Goal: Information Seeking & Learning: Learn about a topic

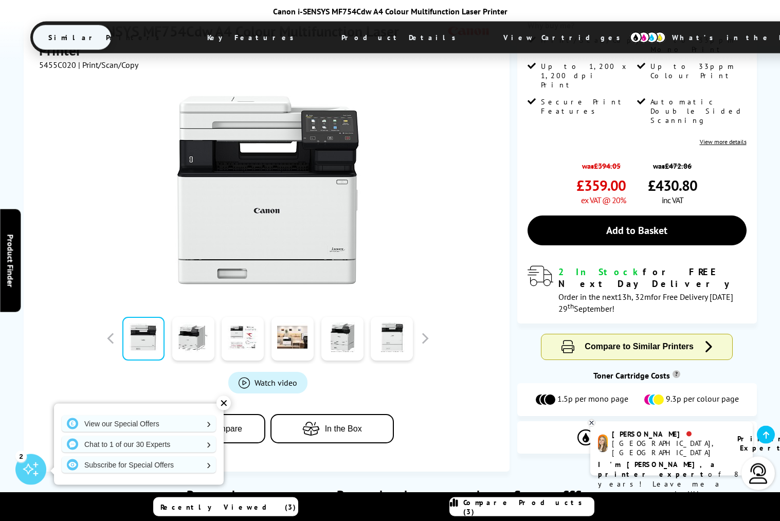
scroll to position [193, 0]
click at [196, 349] on link at bounding box center [193, 338] width 42 height 44
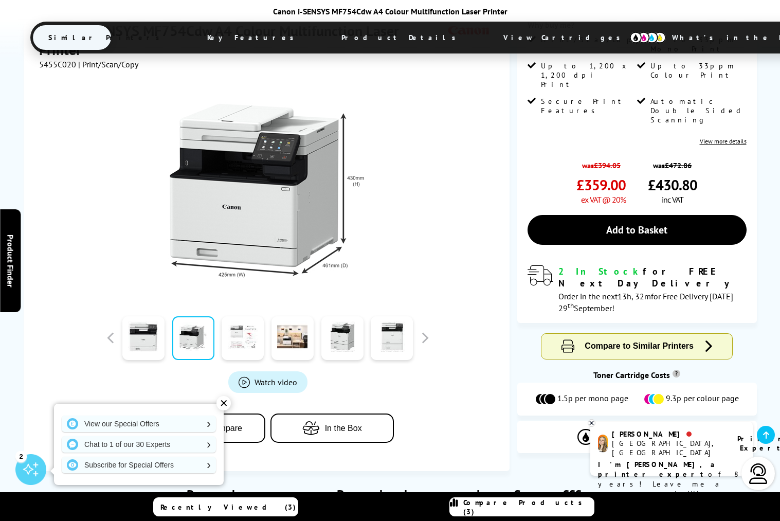
click at [233, 333] on link at bounding box center [243, 338] width 42 height 44
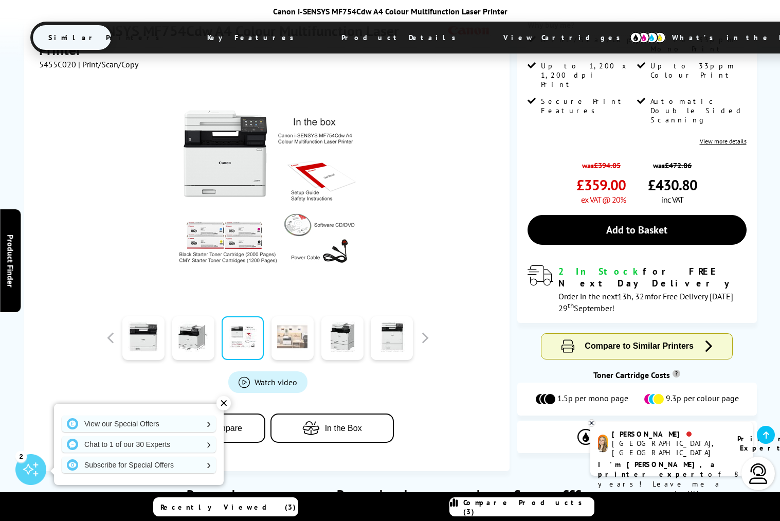
click at [295, 342] on link at bounding box center [293, 338] width 42 height 44
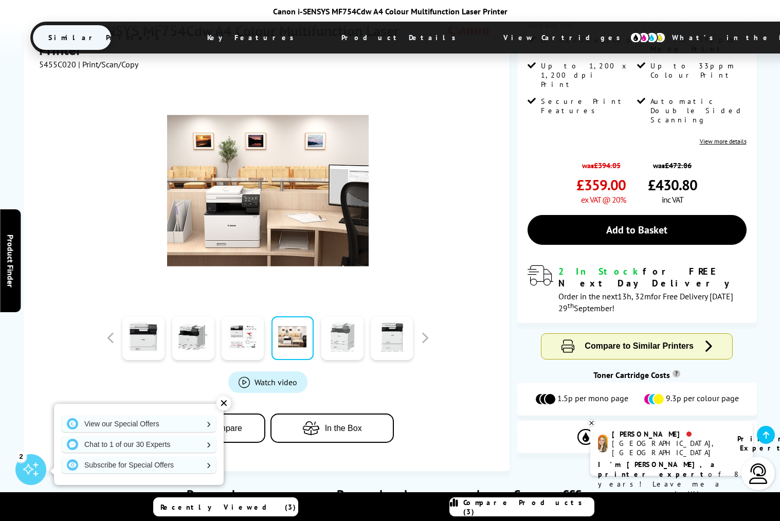
click at [344, 352] on link at bounding box center [342, 338] width 42 height 44
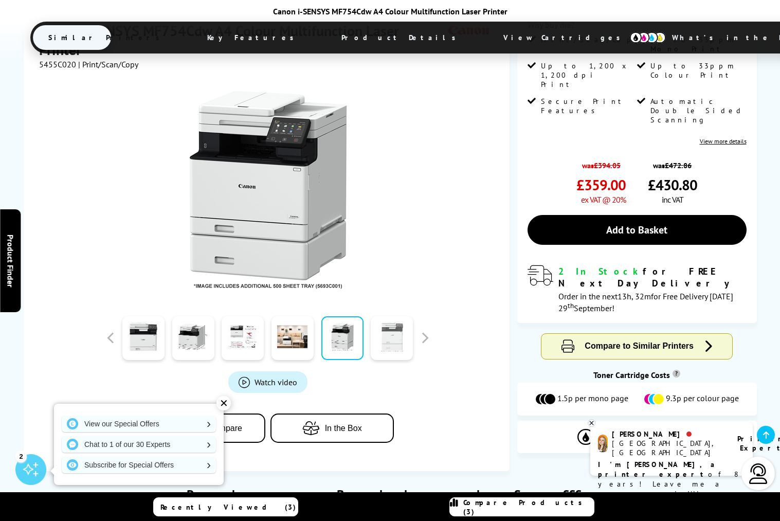
click at [379, 347] on link at bounding box center [392, 338] width 42 height 44
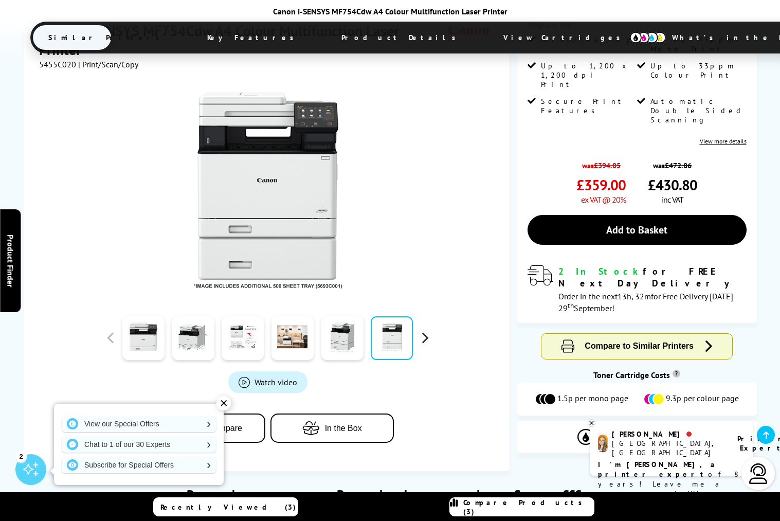
click at [424, 341] on button "button" at bounding box center [424, 337] width 15 height 15
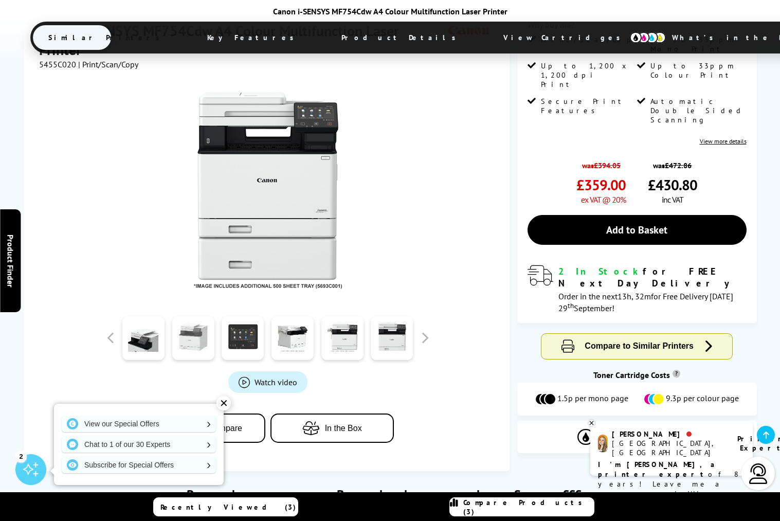
click at [209, 346] on link at bounding box center [193, 338] width 42 height 44
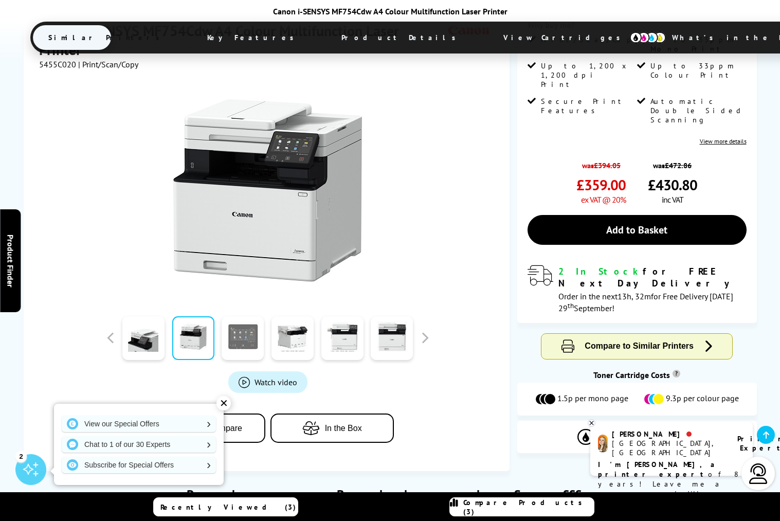
click at [251, 346] on link at bounding box center [243, 338] width 42 height 44
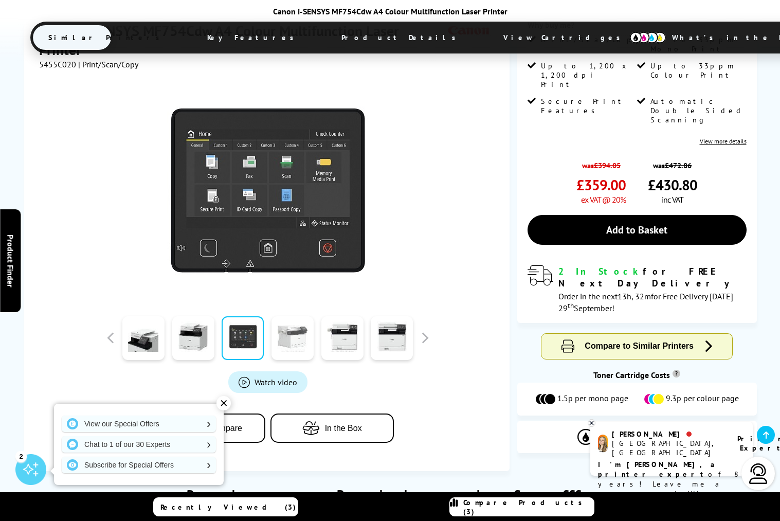
drag, startPoint x: 281, startPoint y: 343, endPoint x: 290, endPoint y: 344, distance: 8.8
click at [282, 343] on link at bounding box center [293, 338] width 42 height 44
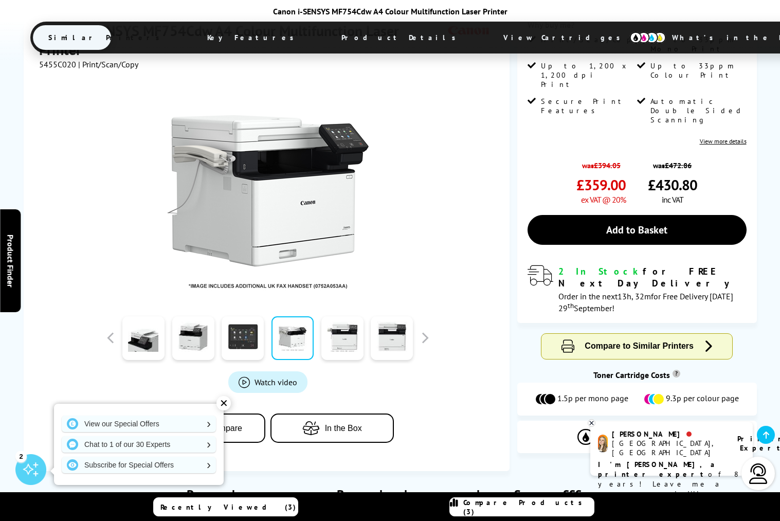
click at [220, 404] on div "✕" at bounding box center [224, 403] width 14 height 14
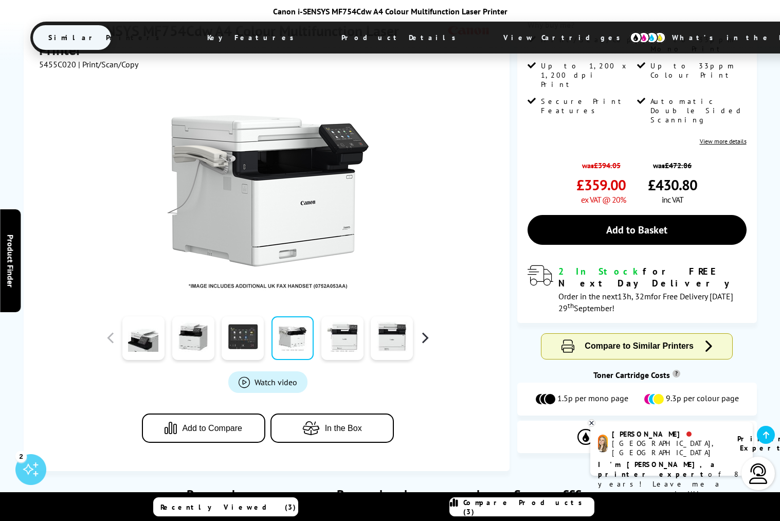
click at [427, 338] on button "button" at bounding box center [424, 337] width 15 height 15
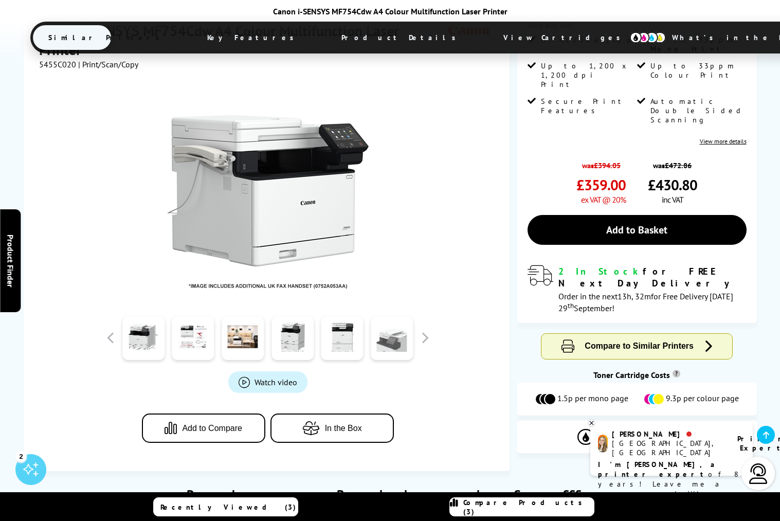
click at [393, 348] on link at bounding box center [392, 338] width 42 height 44
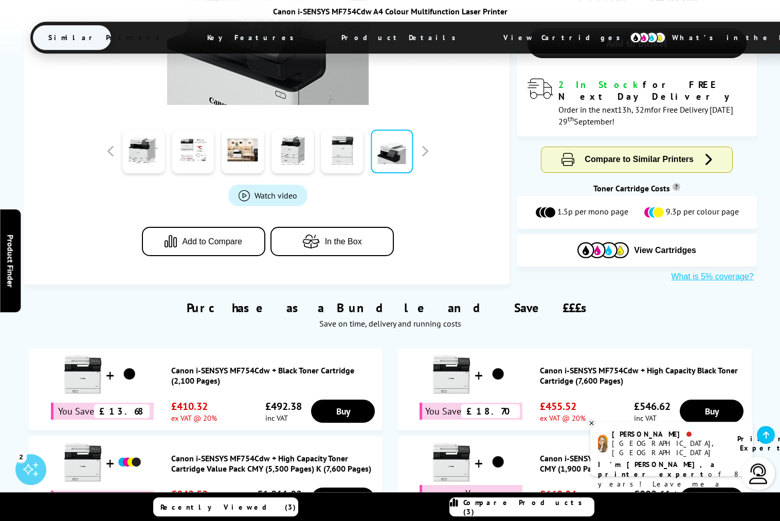
scroll to position [386, 0]
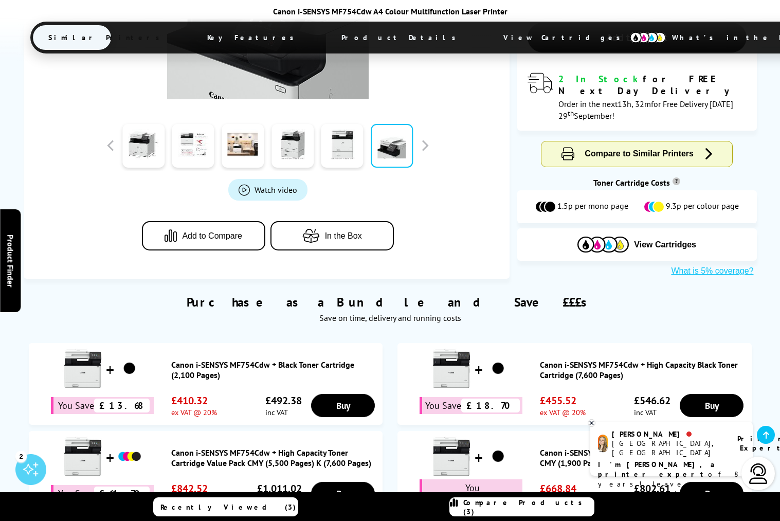
click at [354, 240] on span "In the Box" at bounding box center [343, 235] width 37 height 9
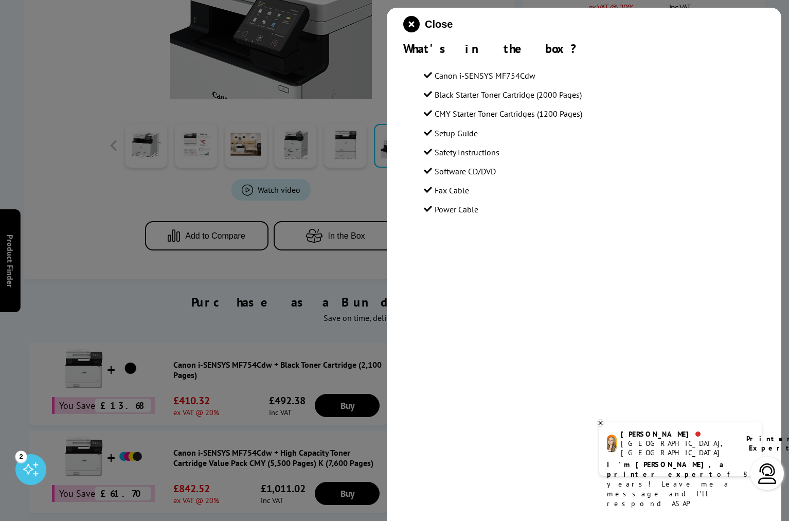
drag, startPoint x: 63, startPoint y: 268, endPoint x: 113, endPoint y: 262, distance: 50.3
click at [64, 268] on div at bounding box center [394, 260] width 789 height 521
click at [415, 23] on icon "close modal" at bounding box center [411, 24] width 16 height 16
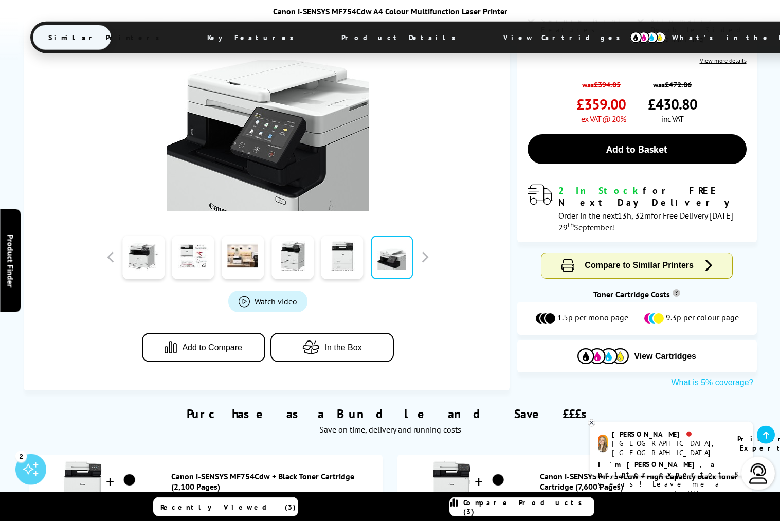
scroll to position [192, 0]
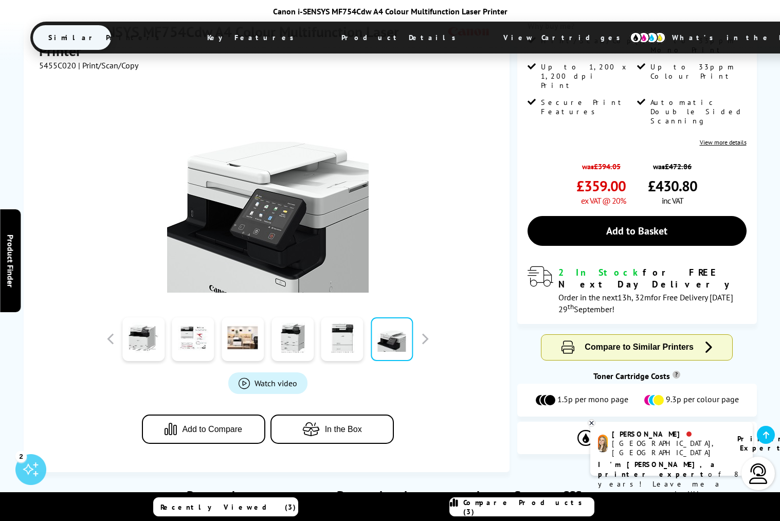
click at [79, 331] on div "Watch video Add to Compare In the Box" at bounding box center [268, 267] width 458 height 394
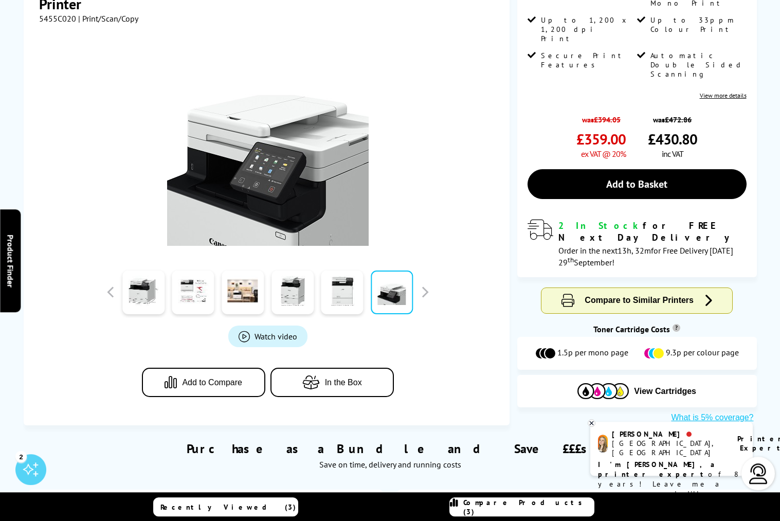
scroll to position [0, 0]
